Goal: Obtain resource: Download file/media

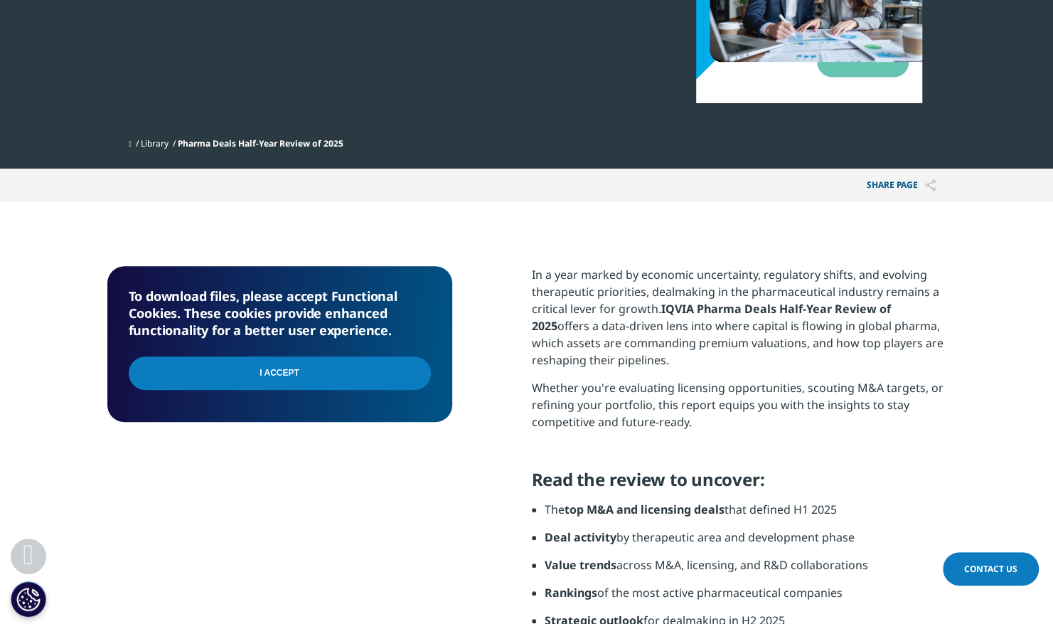
scroll to position [737, 839]
click at [309, 373] on input "I Accept" at bounding box center [280, 372] width 302 height 33
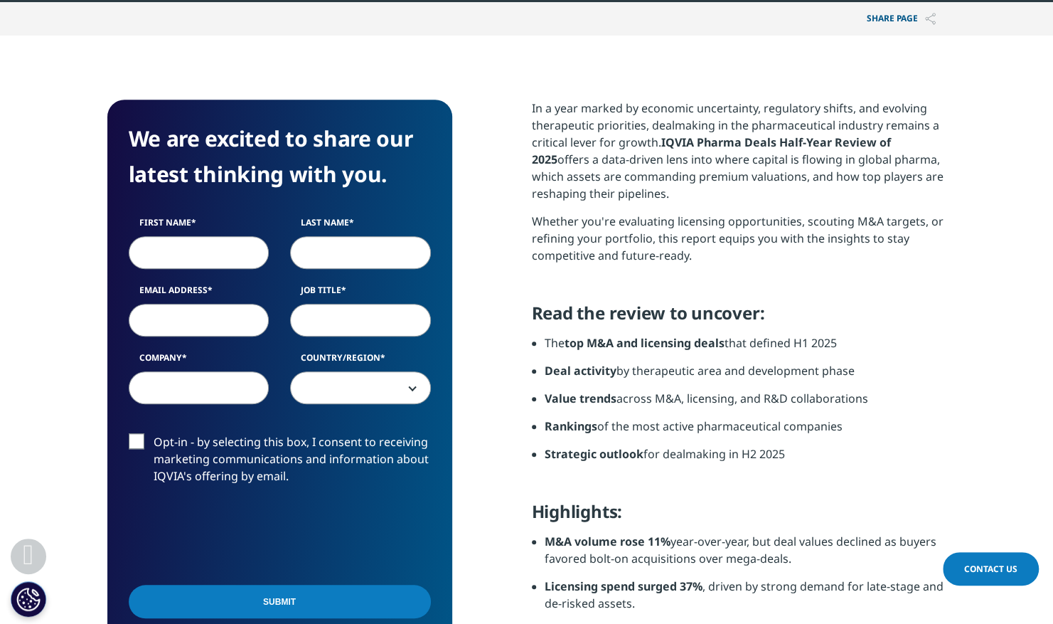
scroll to position [737, 839]
click at [185, 245] on input "First Name" at bounding box center [199, 252] width 141 height 33
type input "[PERSON_NAME]"
type input "Aldurayhim"
type input "[EMAIL_ADDRESS][DOMAIN_NAME]"
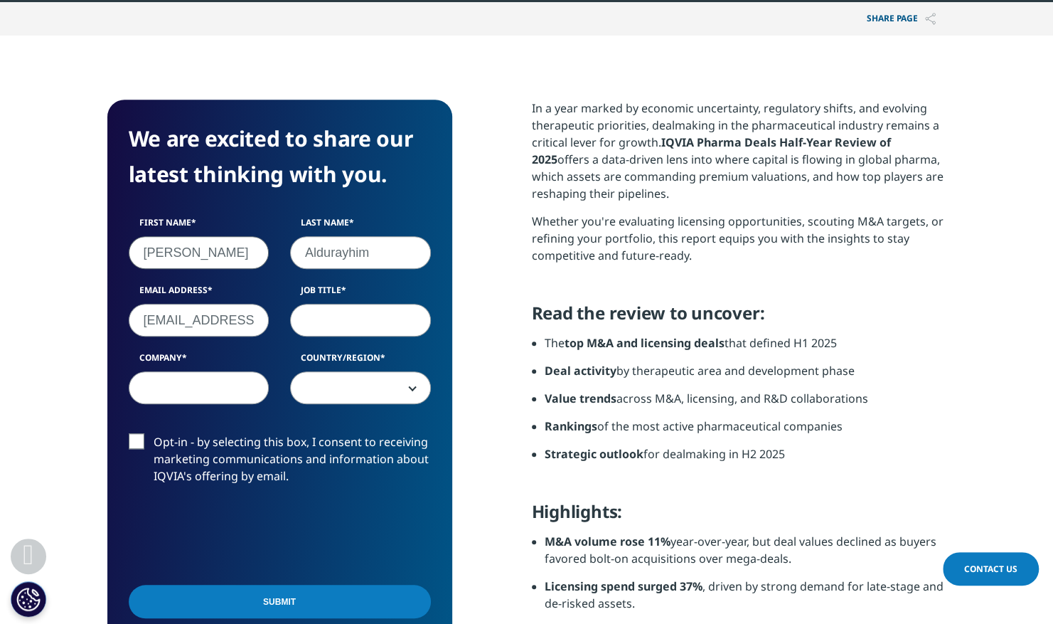
type input "Sudair Pharmacetical Company"
select select "[GEOGRAPHIC_DATA]"
click at [328, 313] on input "Job Title" at bounding box center [360, 320] width 141 height 33
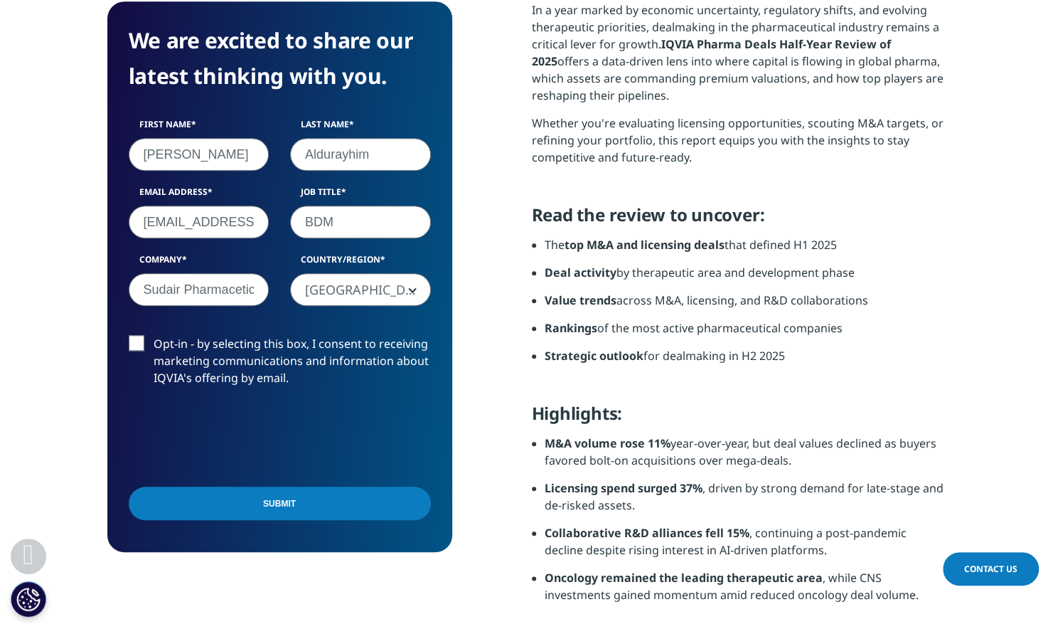
scroll to position [664, 0]
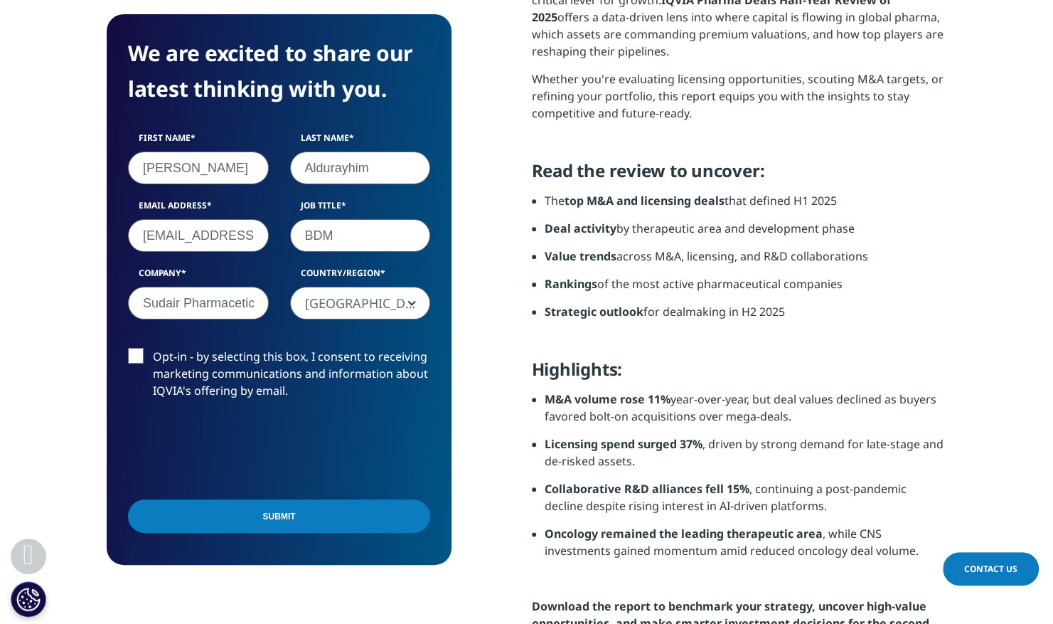
type input "BDM"
click at [141, 358] on label "Opt-in - by selecting this box, I consent to receiving marketing communications…" at bounding box center [279, 377] width 302 height 59
click at [153, 348] on input "Opt-in - by selecting this box, I consent to receiving marketing communications…" at bounding box center [153, 348] width 0 height 0
click at [357, 523] on input "Submit" at bounding box center [279, 515] width 302 height 33
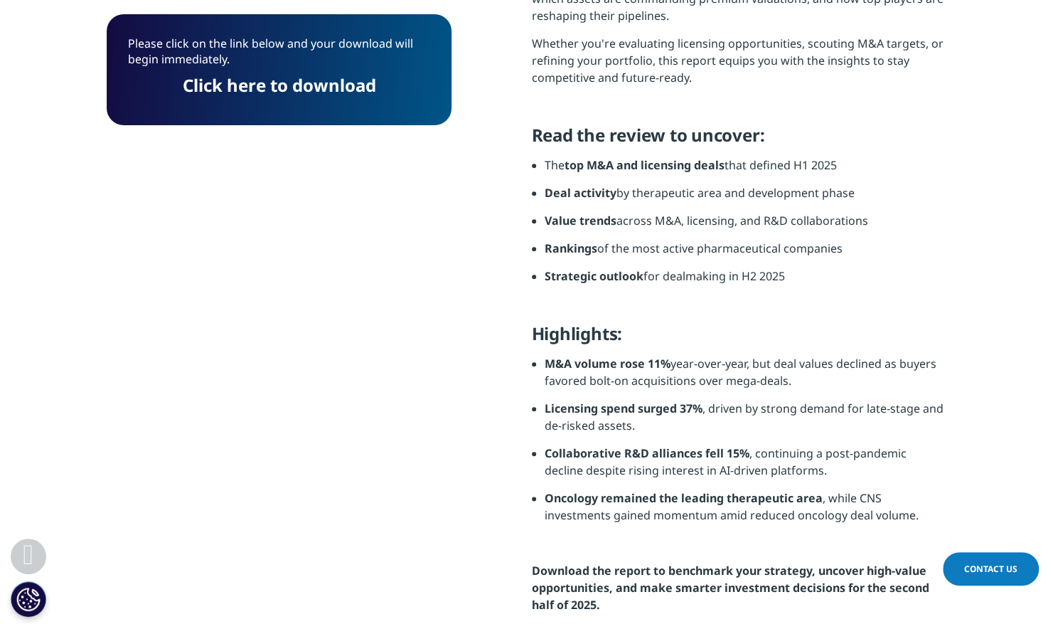
scroll to position [7, 7]
click at [357, 90] on link "Click here to download" at bounding box center [279, 84] width 193 height 23
